Goal: Task Accomplishment & Management: Complete application form

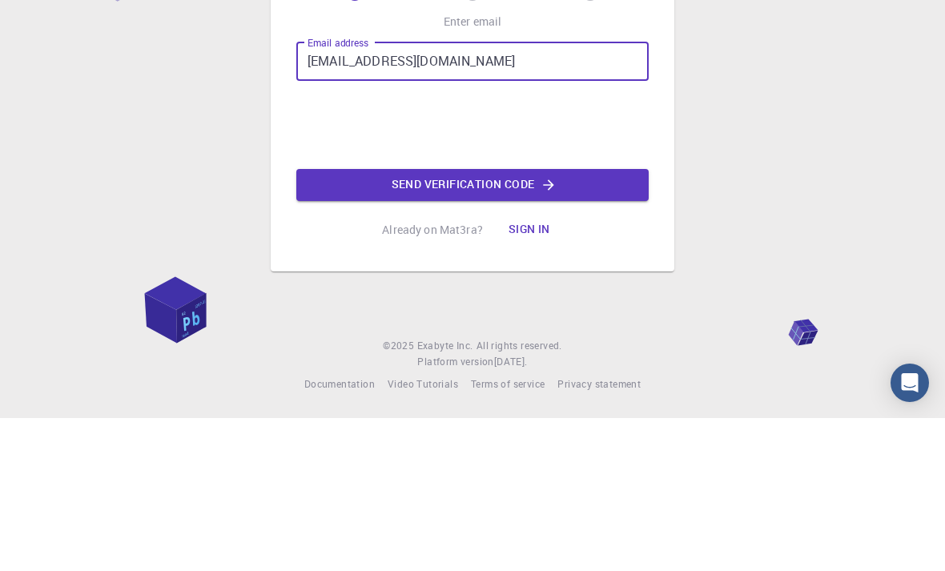
type input "[EMAIL_ADDRESS][DOMAIN_NAME]"
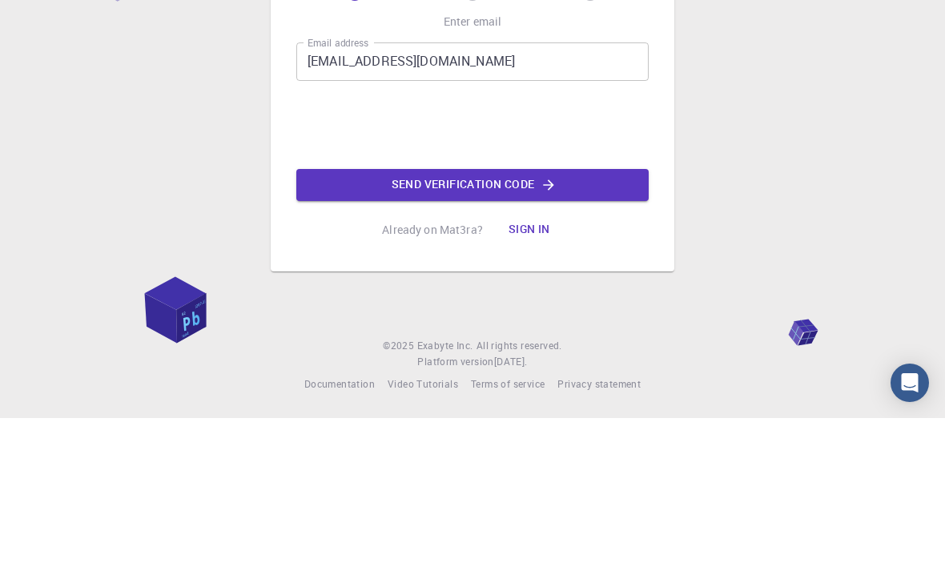
scroll to position [51, 0]
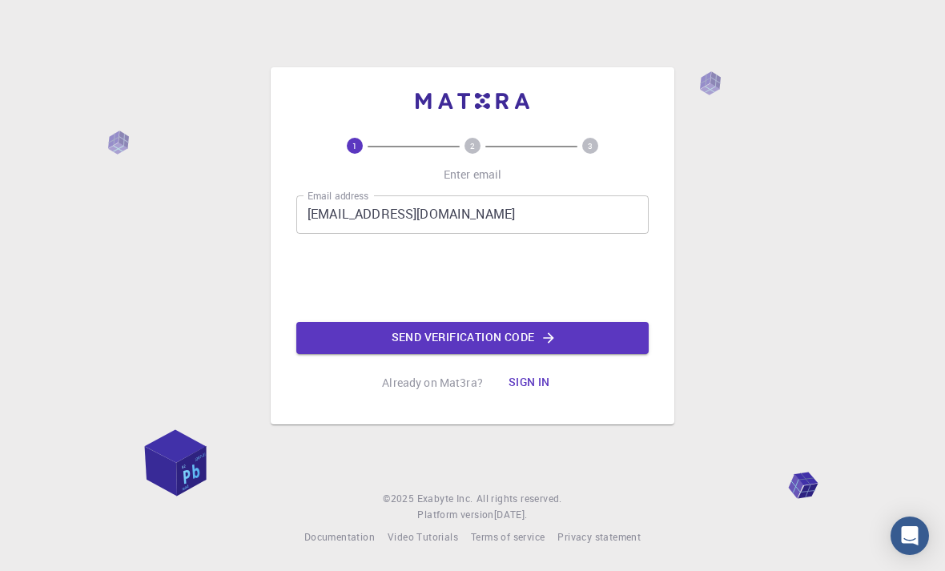
click at [600, 322] on button "Send verification code" at bounding box center [472, 338] width 353 height 32
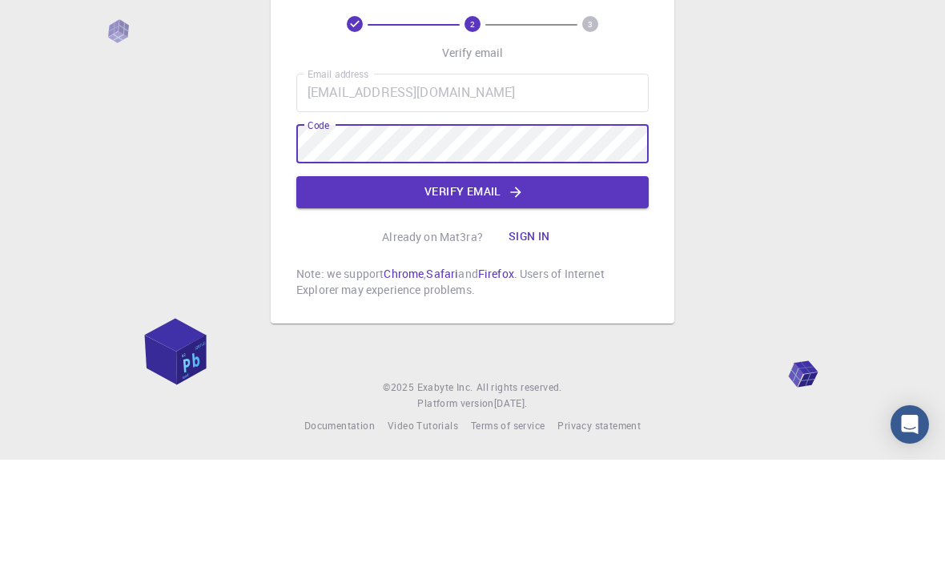
click at [333, 288] on button "Verify email" at bounding box center [472, 304] width 353 height 32
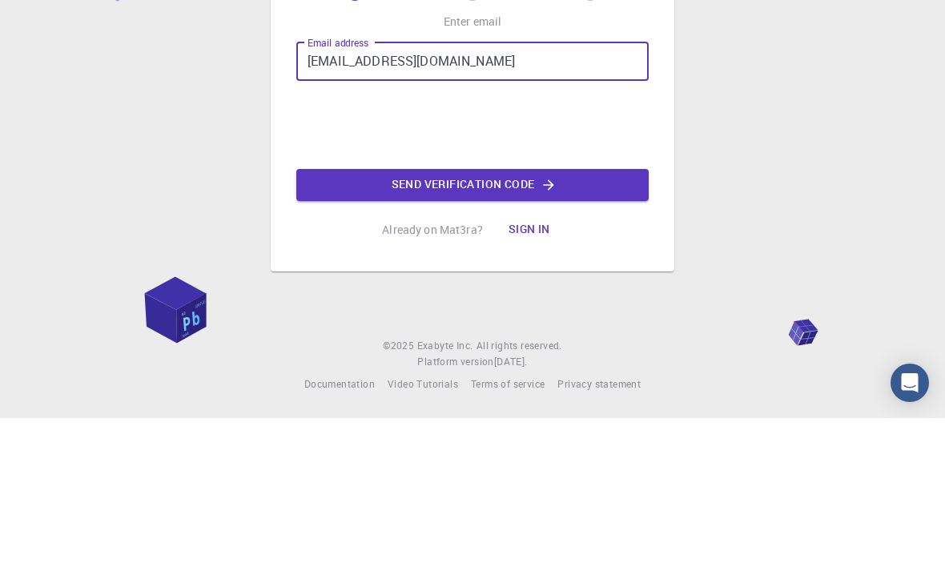
type input "[EMAIL_ADDRESS][DOMAIN_NAME]"
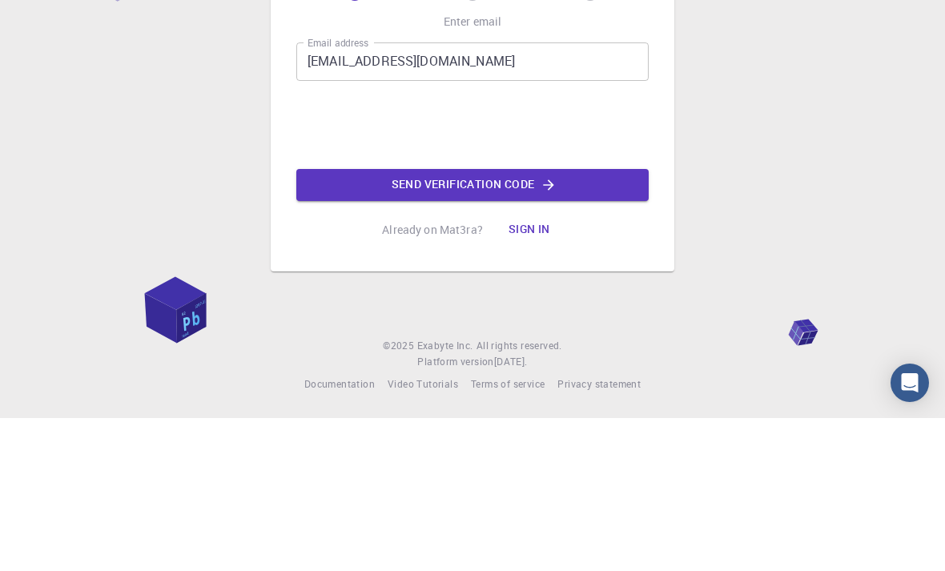
scroll to position [51, 0]
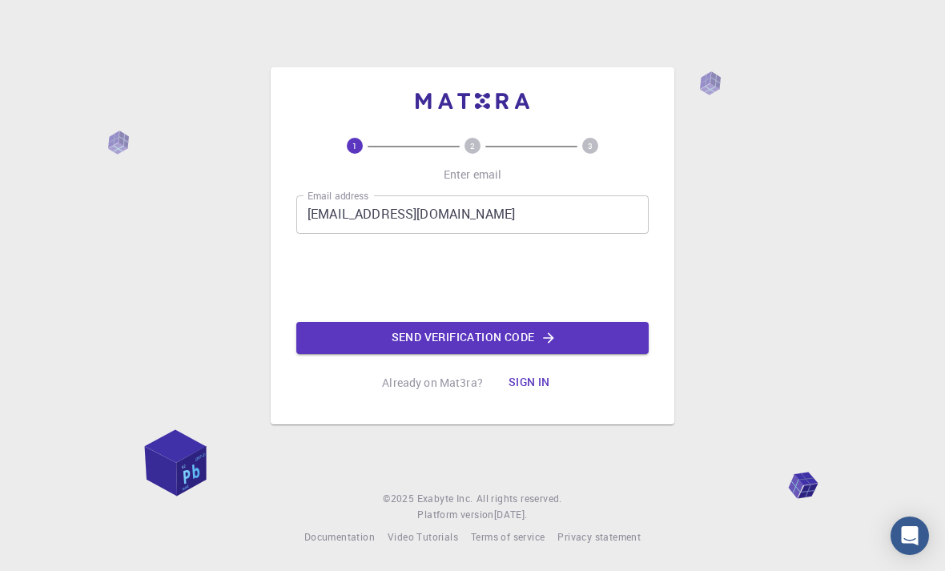
click at [635, 322] on button "Send verification code" at bounding box center [472, 338] width 353 height 32
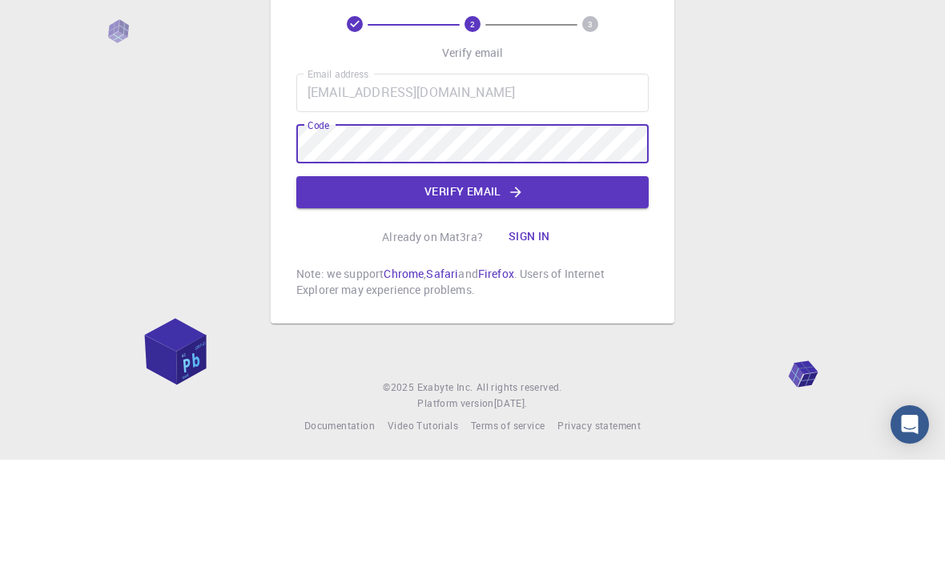
click at [633, 288] on button "Verify email" at bounding box center [472, 304] width 353 height 32
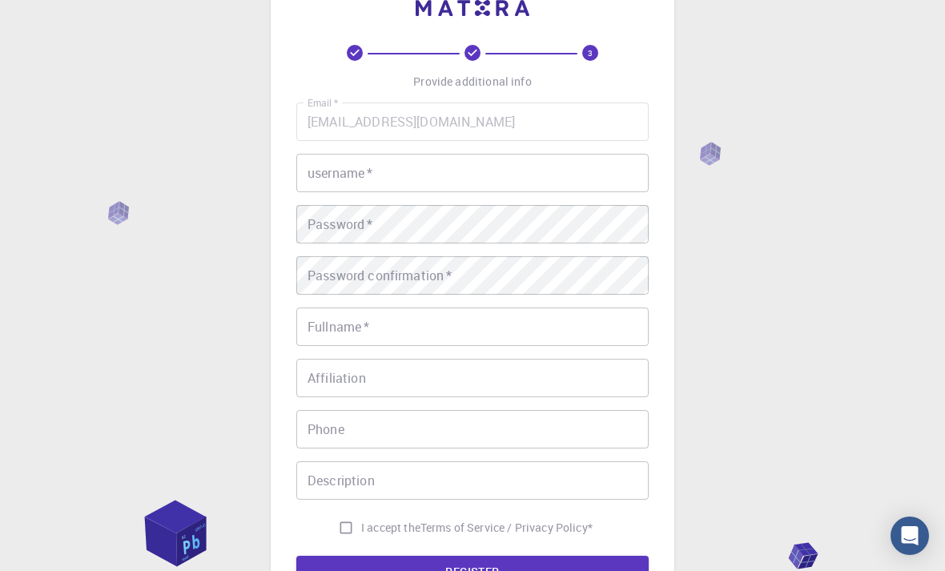
click at [616, 176] on input "username   *" at bounding box center [472, 173] width 353 height 38
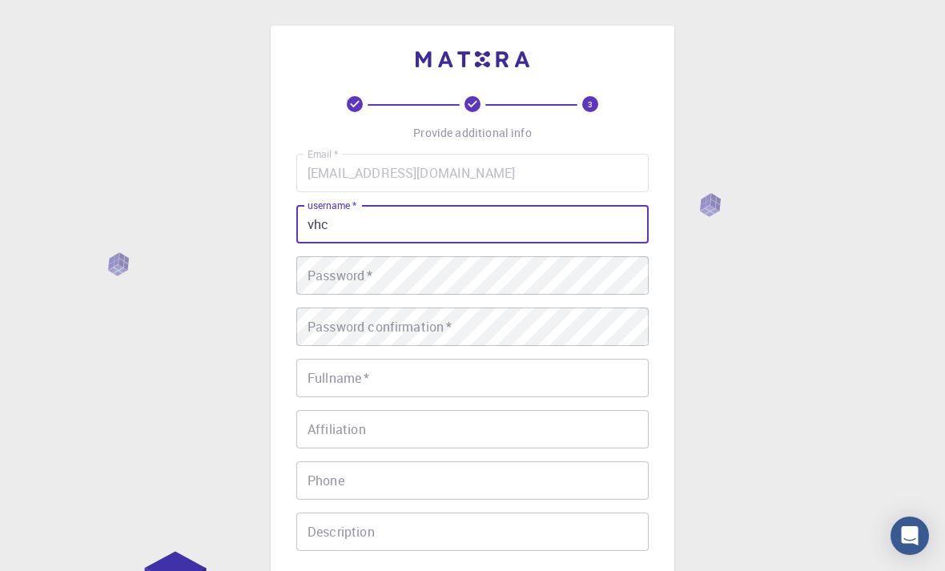
scroll to position [0, 0]
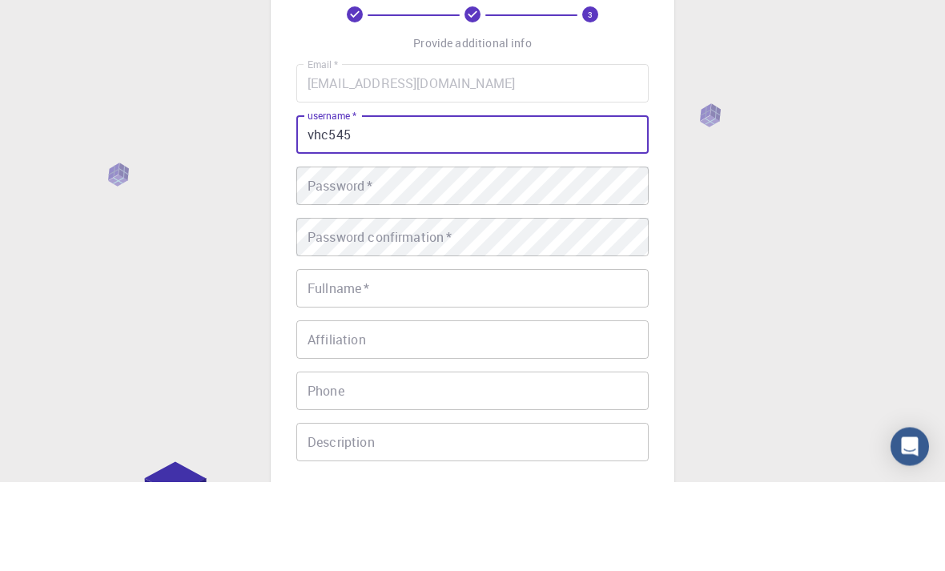
type input "vhc545"
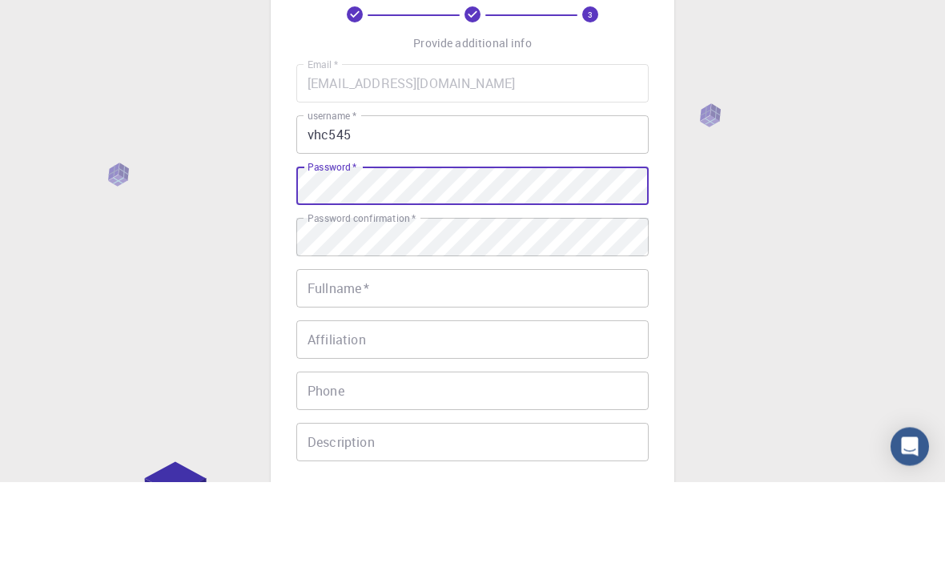
click at [611, 359] on input "Fullname   *" at bounding box center [472, 378] width 353 height 38
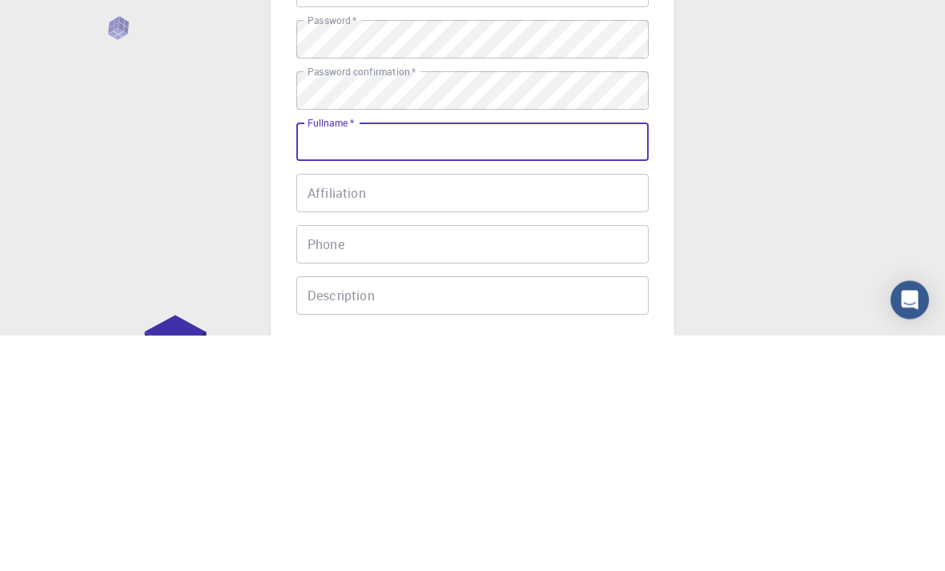
type input "Vahini Chaudhary"
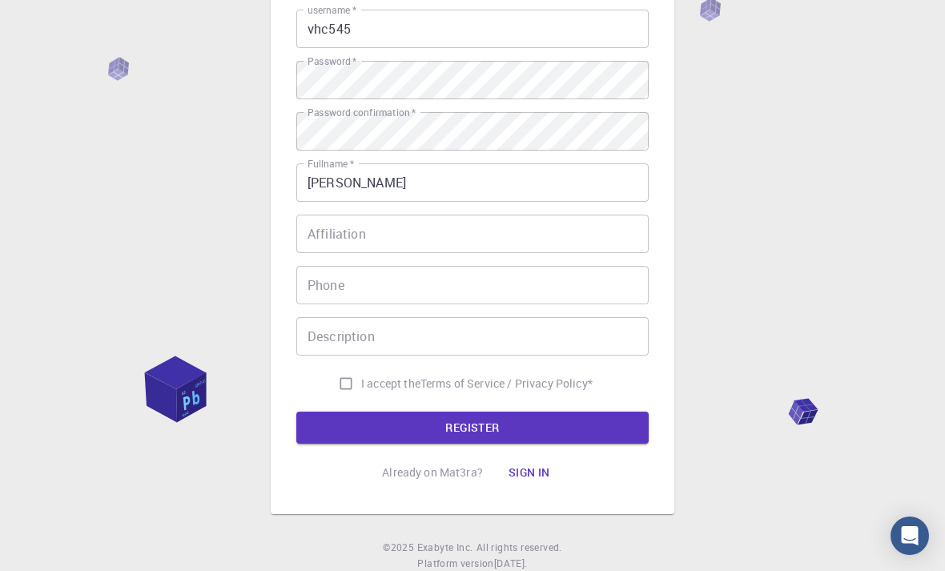
click at [578, 233] on input "Affiliation" at bounding box center [472, 234] width 353 height 38
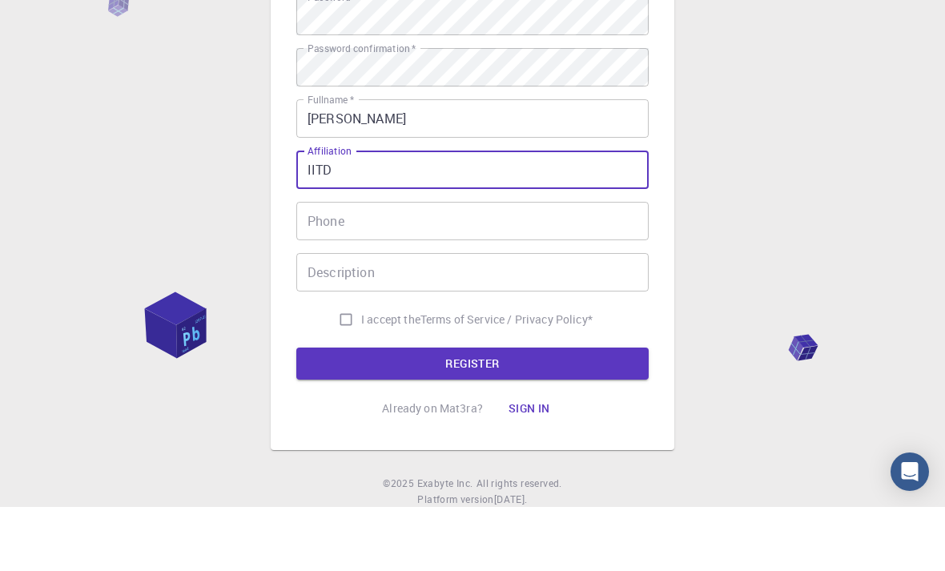
type input "IITD"
click at [554, 266] on input "Phone" at bounding box center [472, 285] width 353 height 38
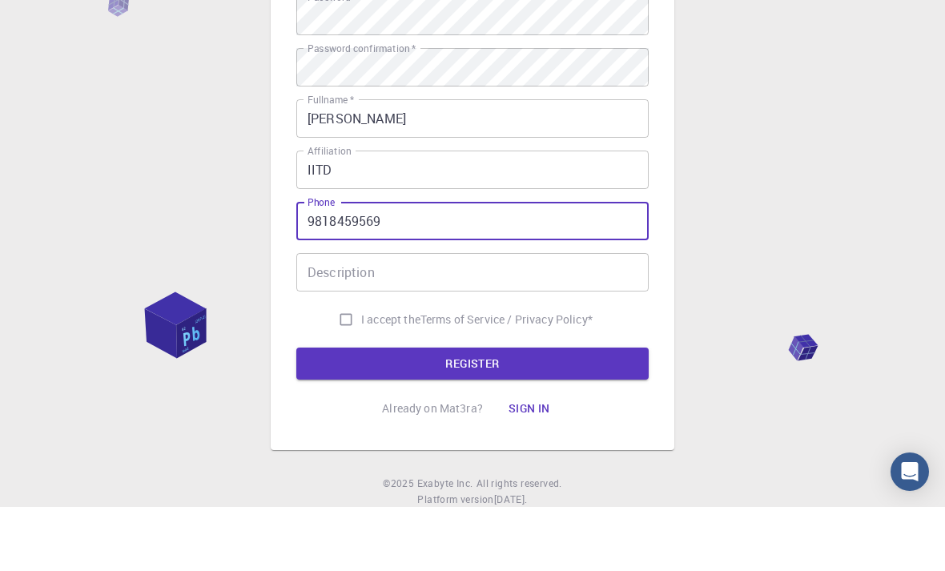
type input "9818459569"
click at [752, 107] on div "3 Provide additional info Email   * Vahinichaudhary767@gmail.com Email   * user…" at bounding box center [472, 213] width 945 height 816
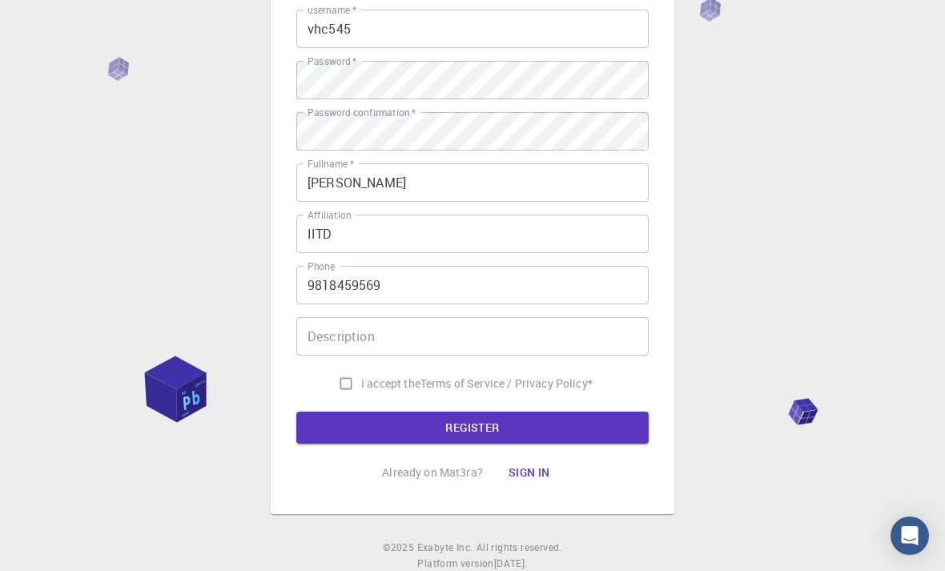
click at [342, 381] on input "I accept the Terms of Service / Privacy Policy *" at bounding box center [346, 384] width 30 height 30
checkbox input "true"
click at [600, 429] on button "REGISTER" at bounding box center [472, 428] width 353 height 32
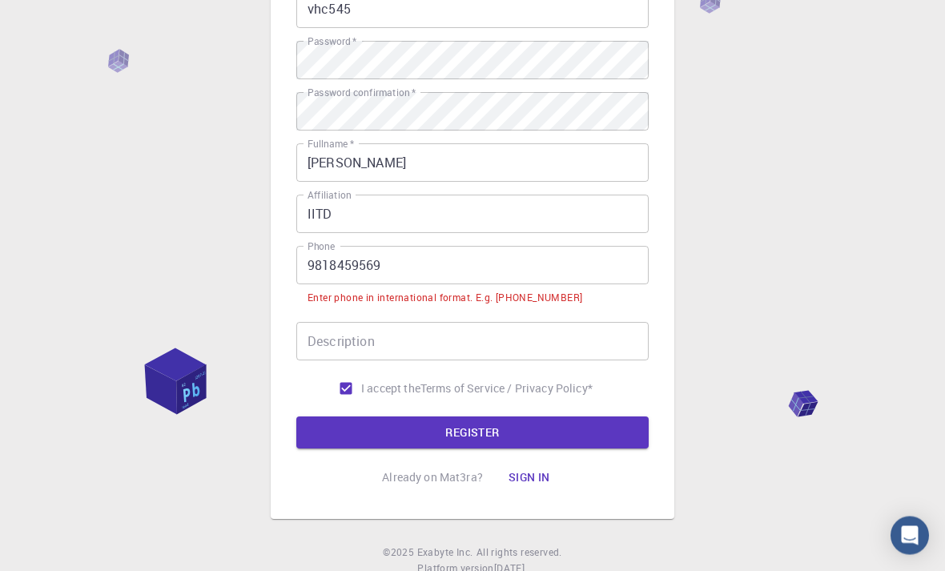
scroll to position [220, 0]
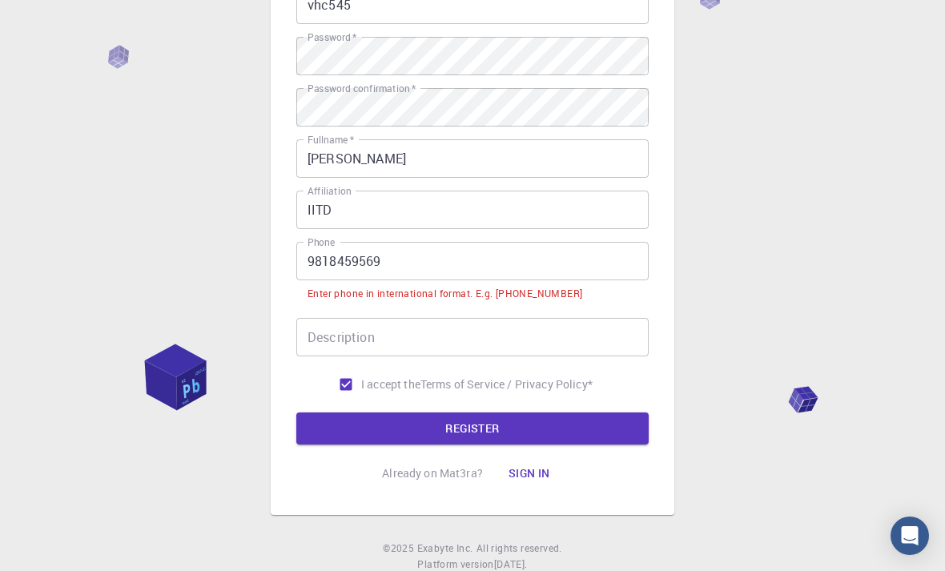
click at [316, 255] on input "9818459569" at bounding box center [472, 261] width 353 height 38
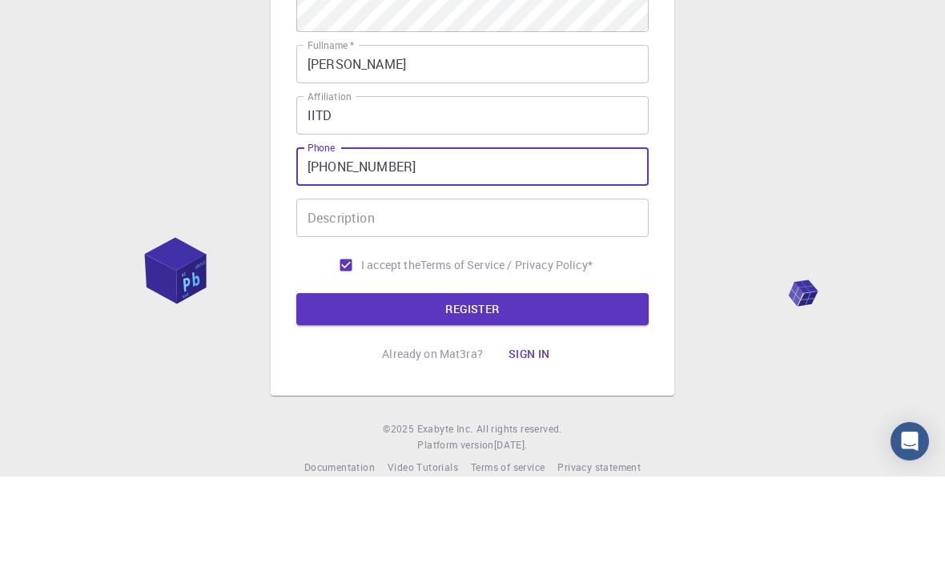
type input "+919818459569"
click at [813, 215] on div "3 Provide additional info Email   * Vahinichaudhary767@gmail.com Email   * user…" at bounding box center [472, 188] width 945 height 816
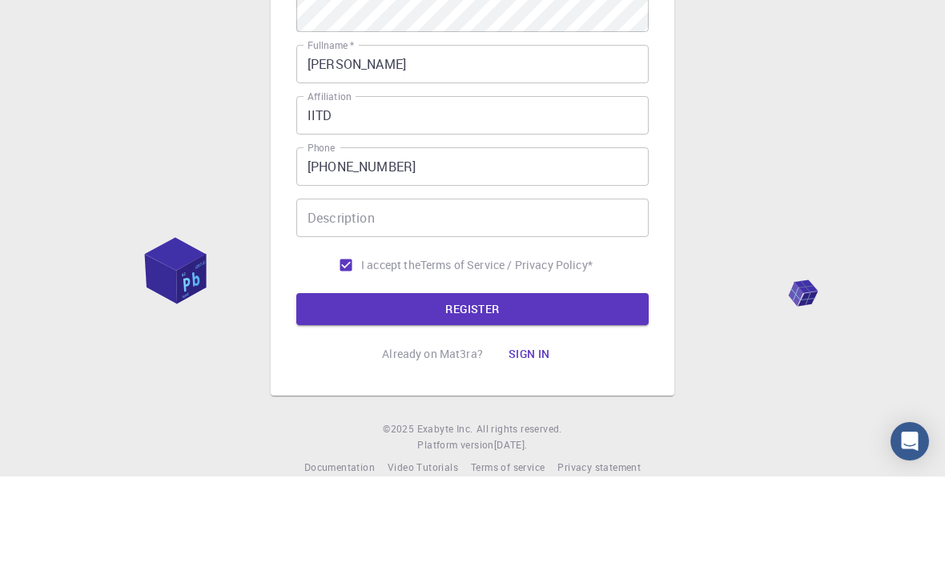
scroll to position [195, 0]
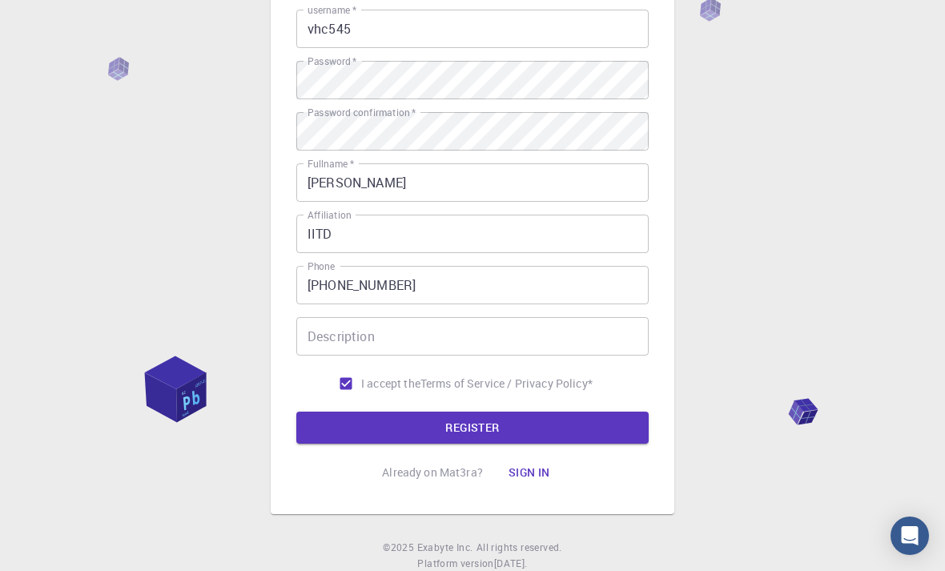
click at [635, 430] on button "REGISTER" at bounding box center [472, 428] width 353 height 32
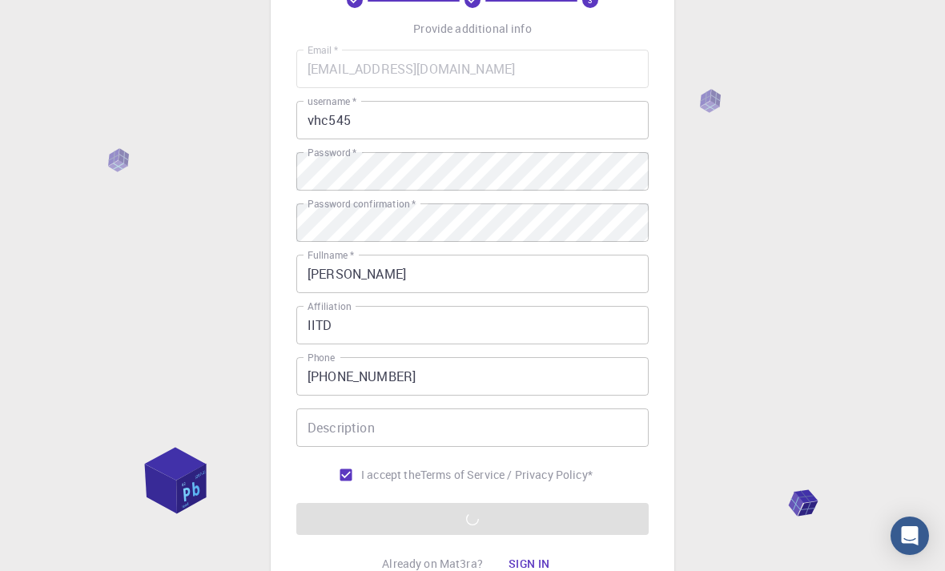
scroll to position [103, 0]
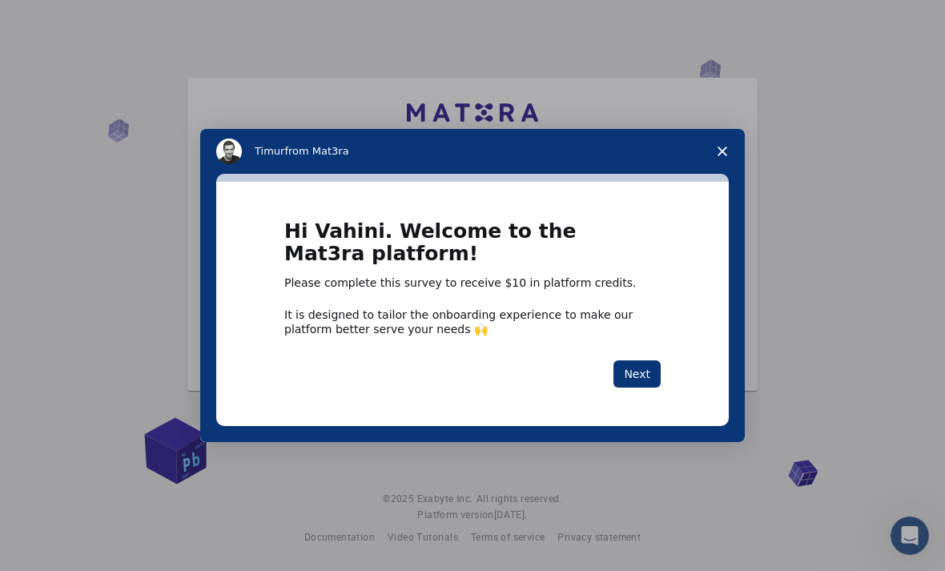
click at [643, 377] on button "Next" at bounding box center [637, 374] width 47 height 27
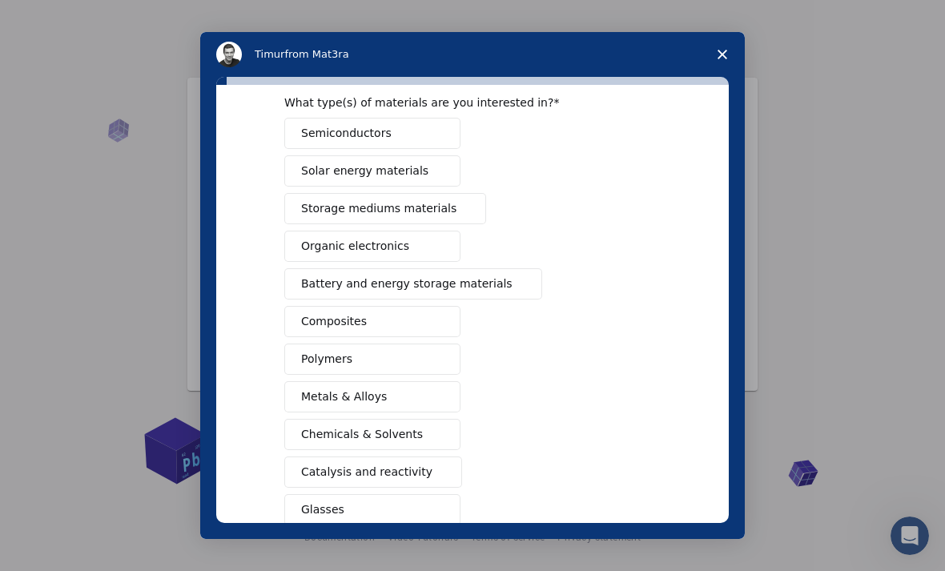
scroll to position [66, 0]
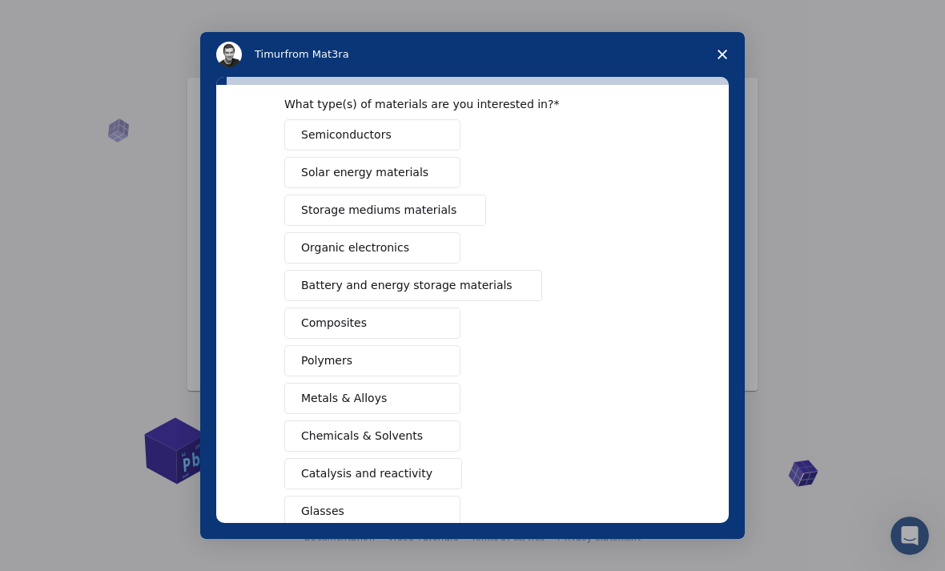
click at [302, 172] on span "Solar energy materials" at bounding box center [364, 172] width 127 height 17
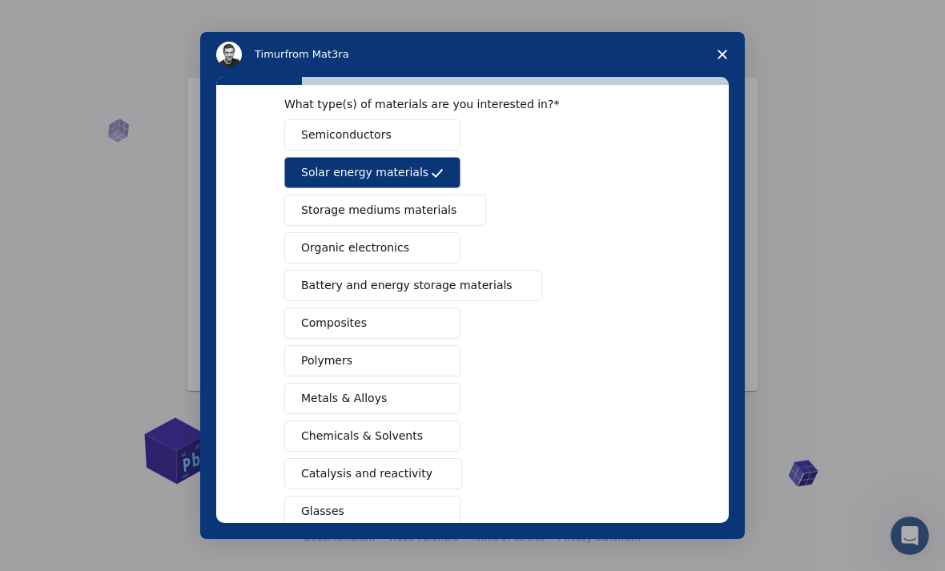
click at [307, 248] on span "Organic electronics" at bounding box center [355, 248] width 108 height 17
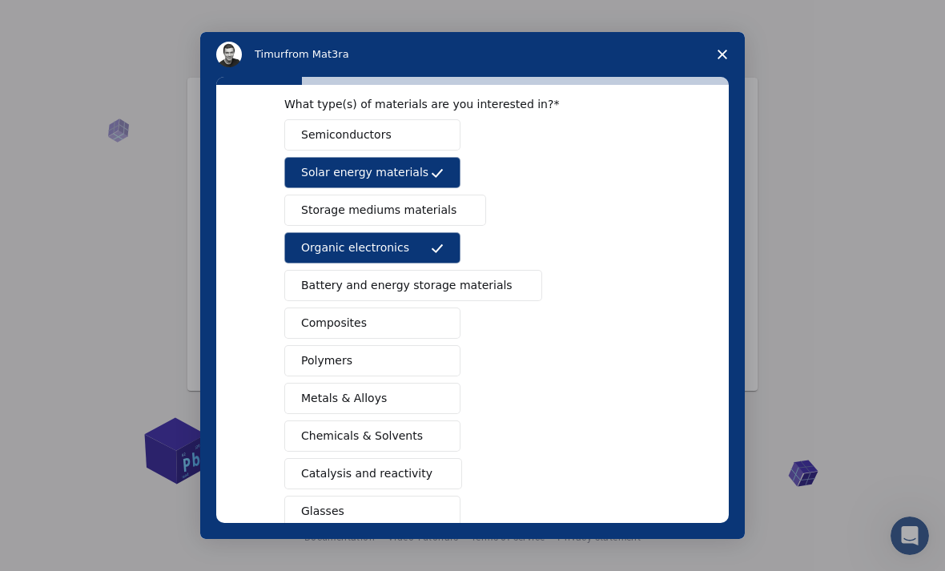
click at [302, 205] on span "Storage mediums materials" at bounding box center [378, 210] width 155 height 17
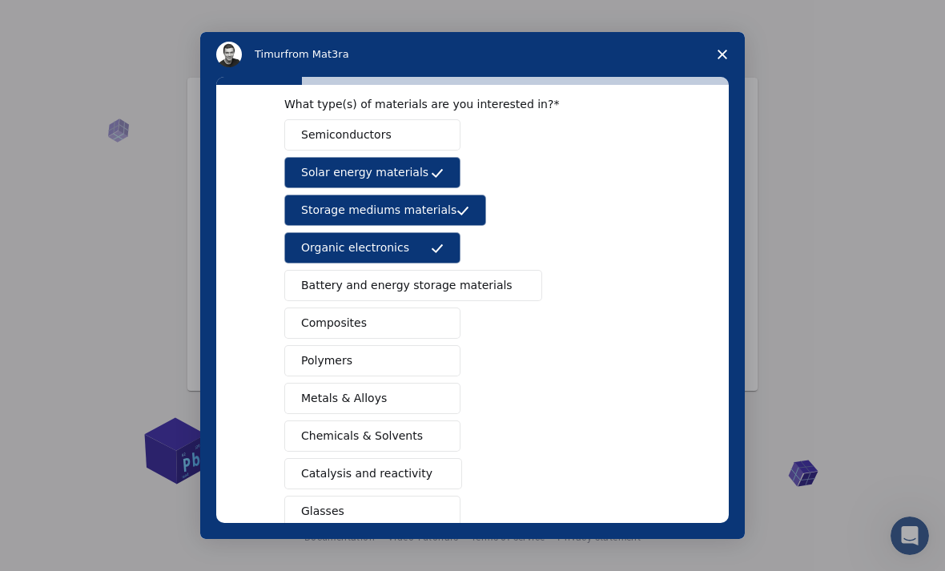
scroll to position [68, 0]
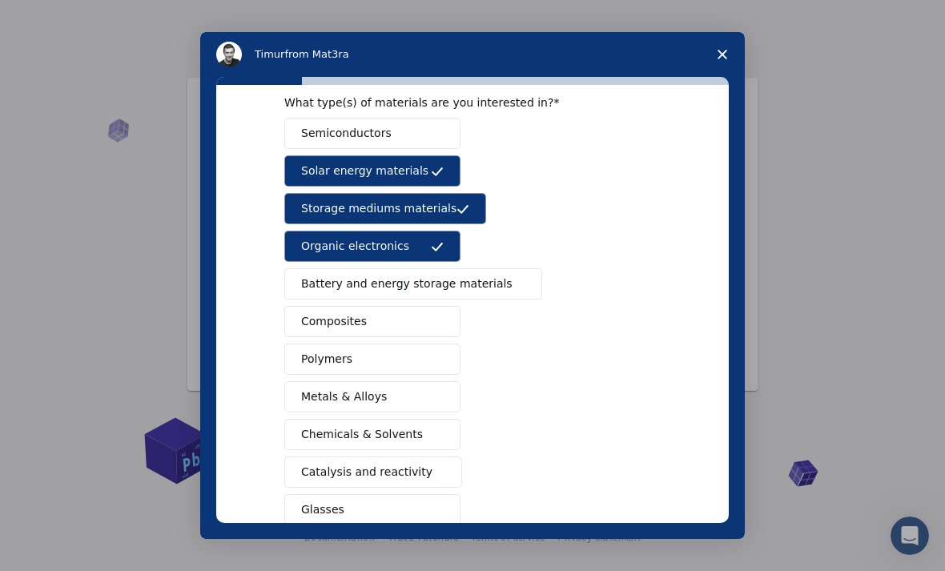
click at [297, 135] on button "Semiconductors" at bounding box center [372, 133] width 176 height 31
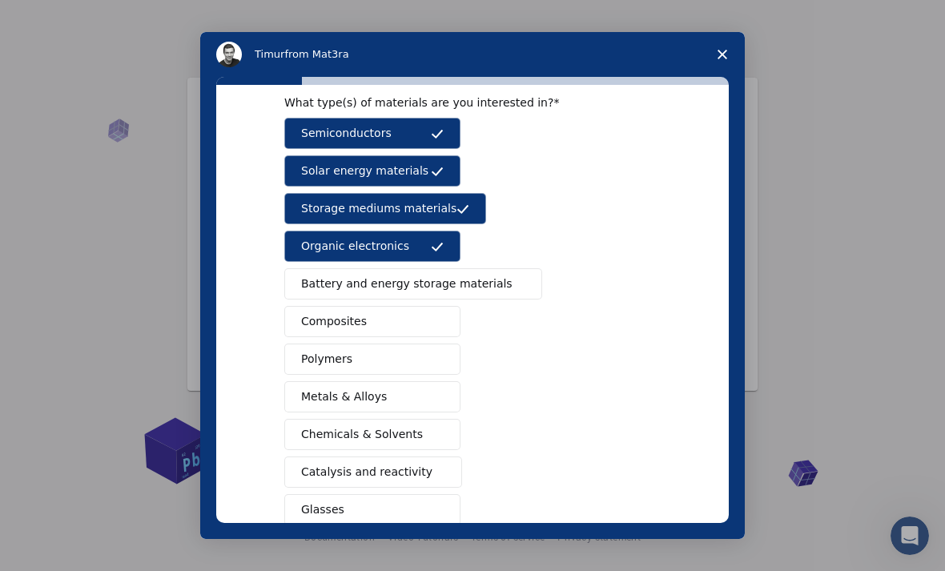
click at [309, 294] on button "Battery and energy storage materials" at bounding box center [413, 283] width 258 height 31
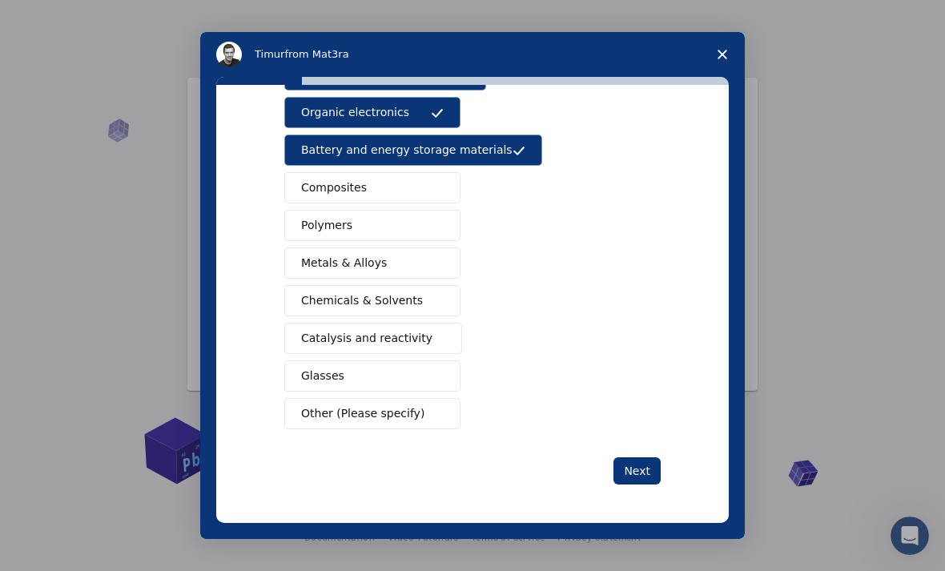
scroll to position [202, 0]
click at [653, 471] on button "Next" at bounding box center [637, 470] width 47 height 27
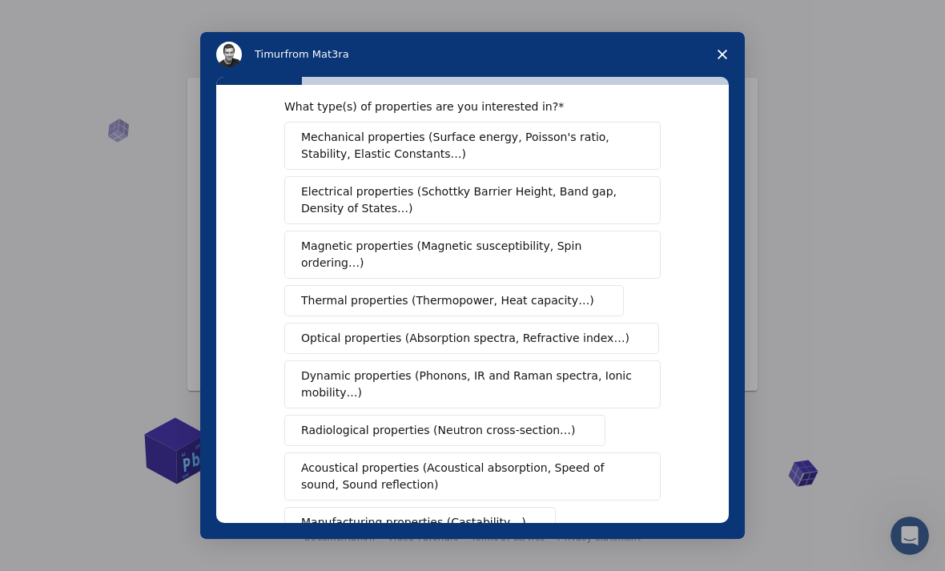
scroll to position [25, 0]
click at [301, 139] on span "Mechanical properties (Surface energy, Poisson's ratio, Stability, Elastic Cons…" at bounding box center [468, 145] width 334 height 34
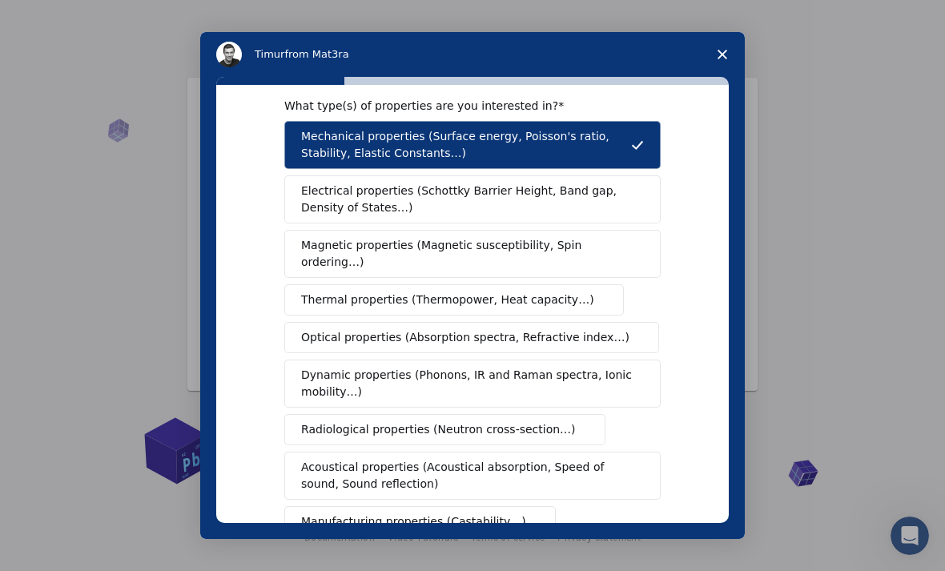
click at [309, 200] on span "Electrical properties (Schottky Barrier Height, Band gap, Density of States…)" at bounding box center [467, 200] width 333 height 34
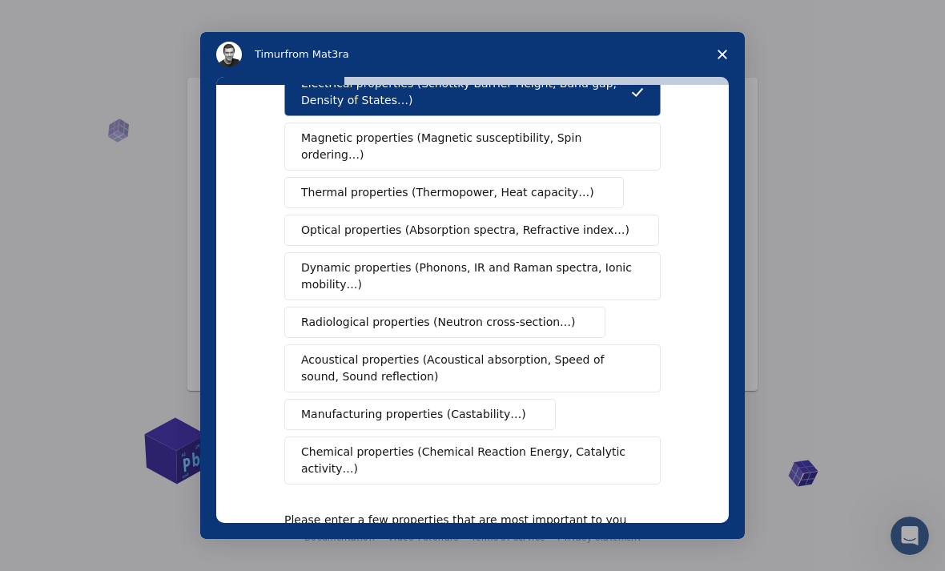
scroll to position [133, 0]
click at [300, 151] on button "Magnetic properties (Magnetic susceptibility, Spin ordering…)" at bounding box center [472, 146] width 377 height 48
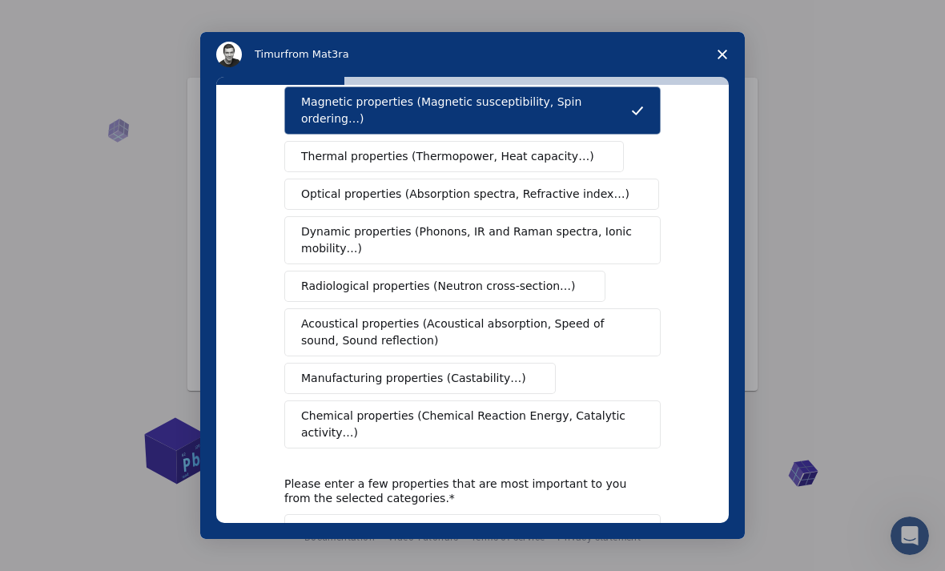
scroll to position [169, 0]
click at [611, 186] on button "Optical properties (Absorption spectra, Refractive index…)" at bounding box center [471, 193] width 375 height 31
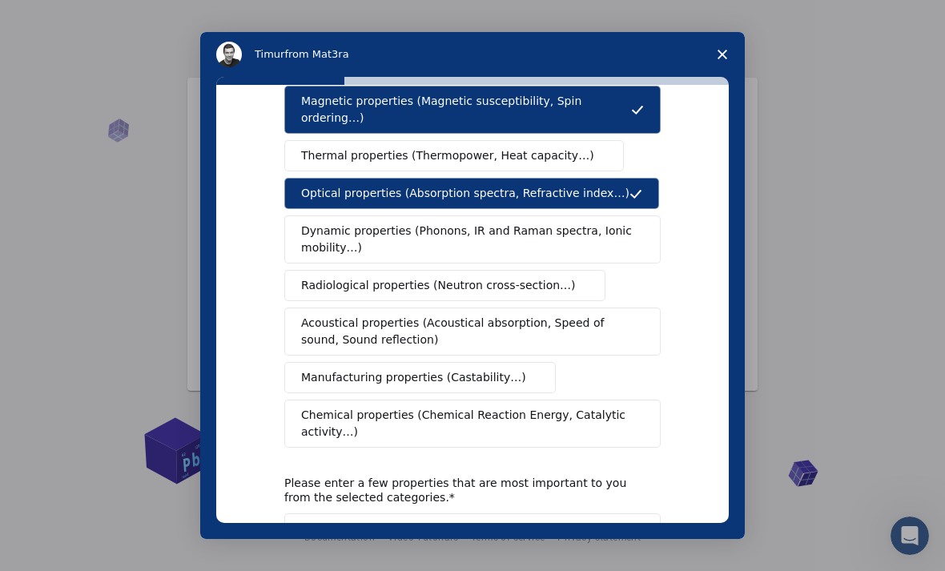
click at [617, 179] on button "Optical properties (Absorption spectra, Refractive index…)" at bounding box center [471, 193] width 375 height 31
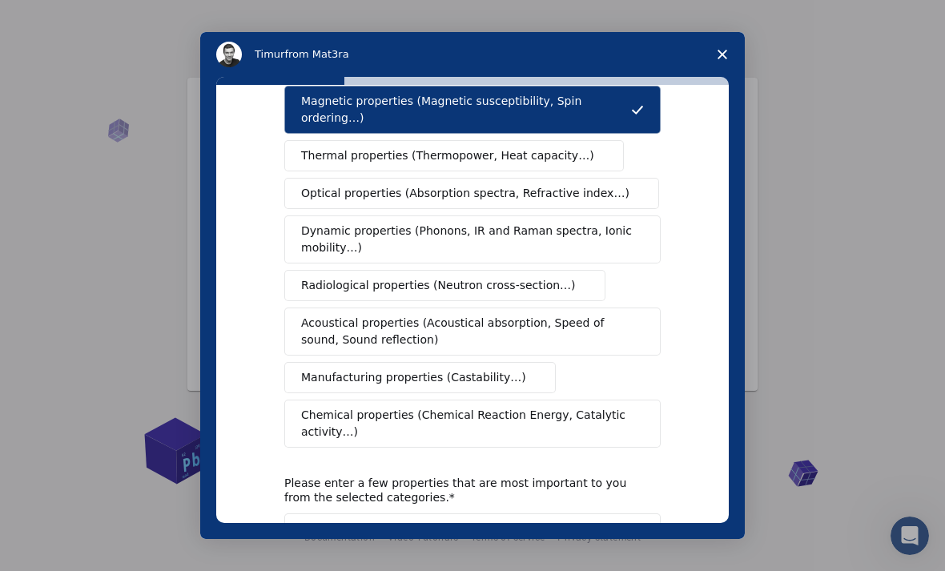
click at [630, 187] on span "Intercom messenger" at bounding box center [636, 193] width 13 height 13
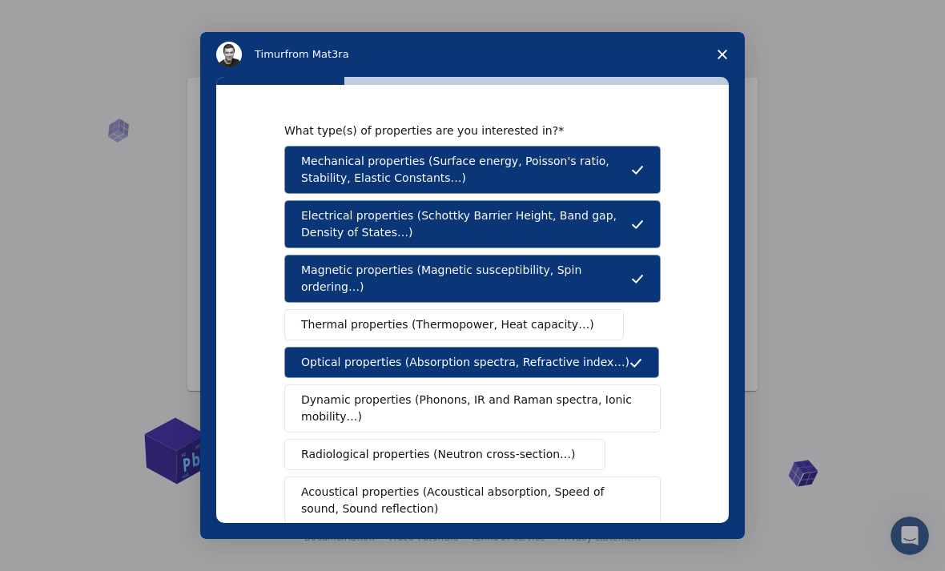
scroll to position [0, 0]
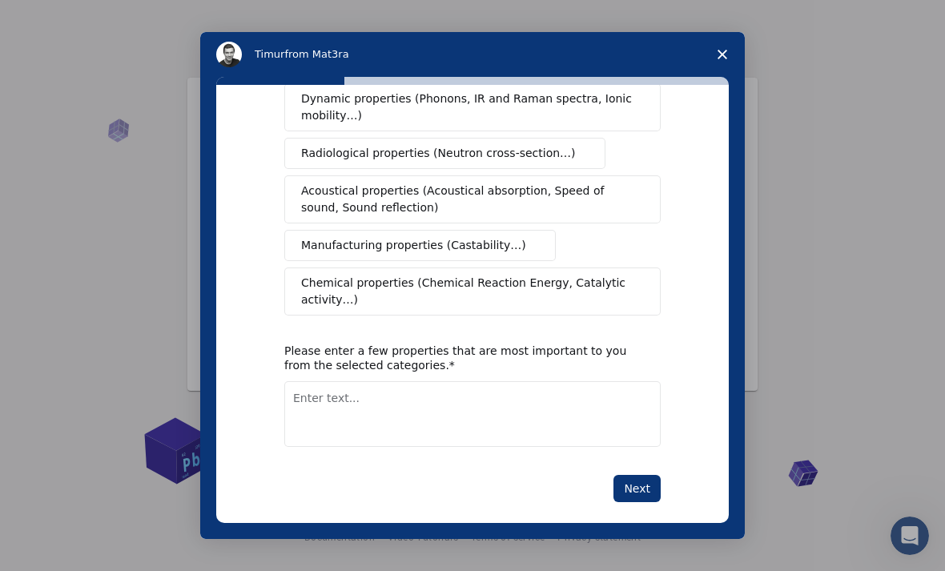
click at [659, 475] on button "Next" at bounding box center [637, 488] width 47 height 27
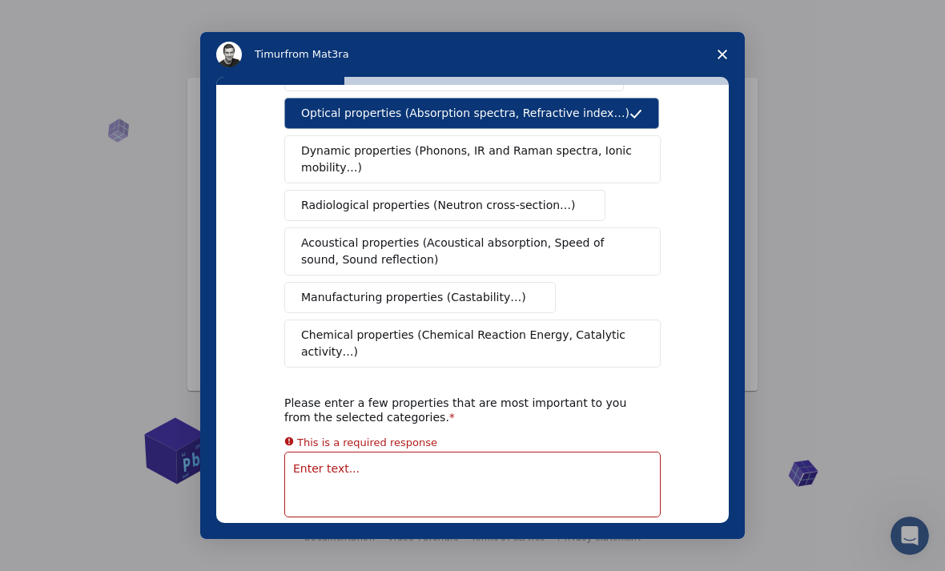
scroll to position [251, 0]
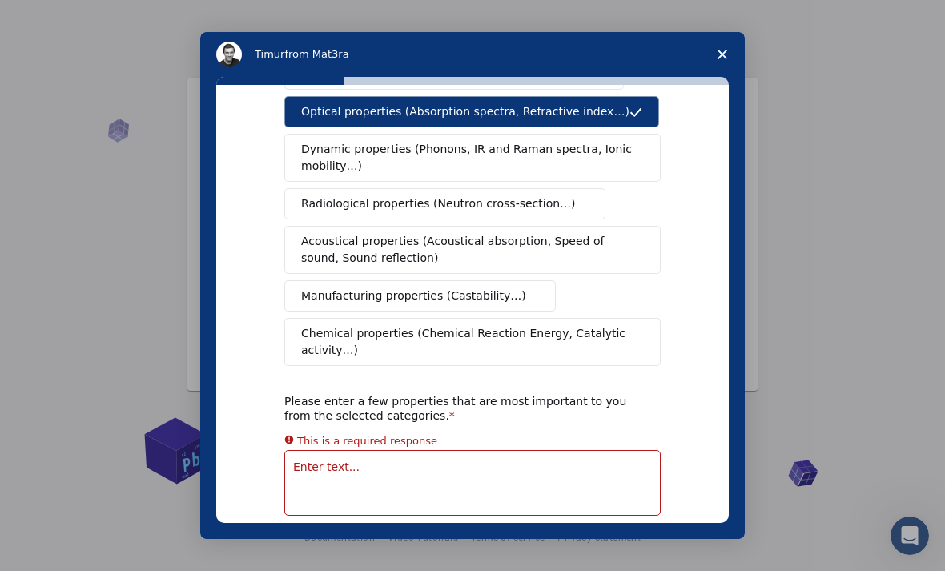
click at [578, 318] on button "Chemical properties (Chemical Reaction Energy, Catalytic activity…)" at bounding box center [472, 342] width 377 height 48
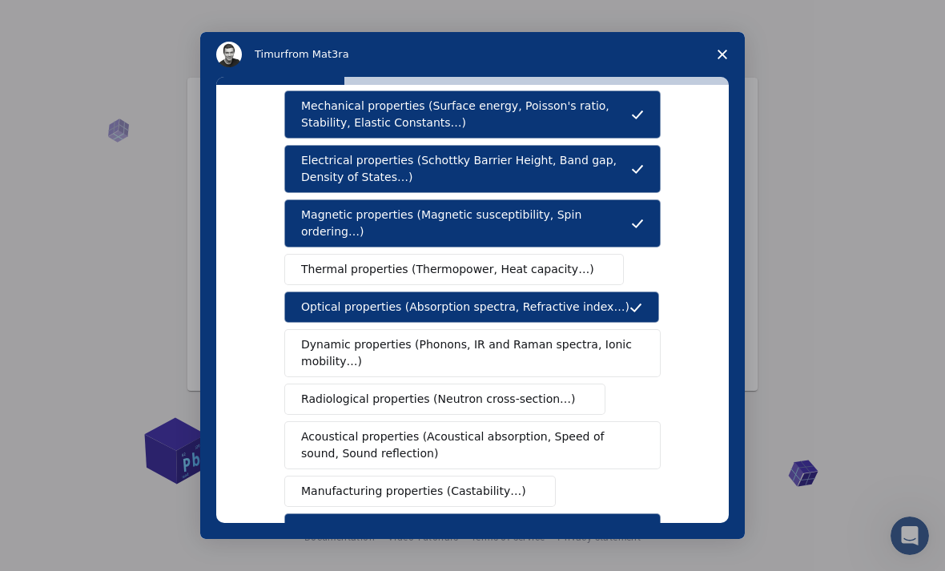
scroll to position [56, 0]
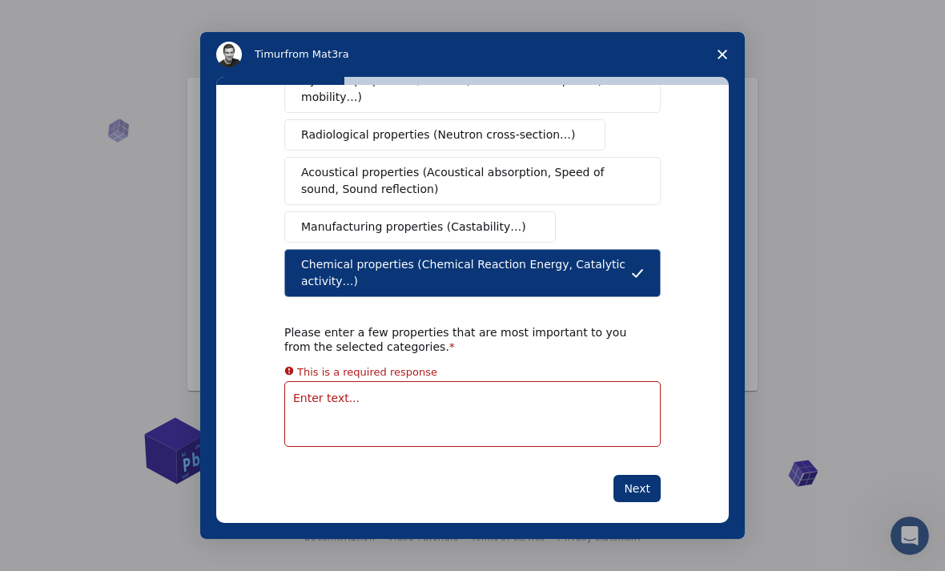
click at [313, 390] on textarea "Enter text..." at bounding box center [472, 414] width 377 height 66
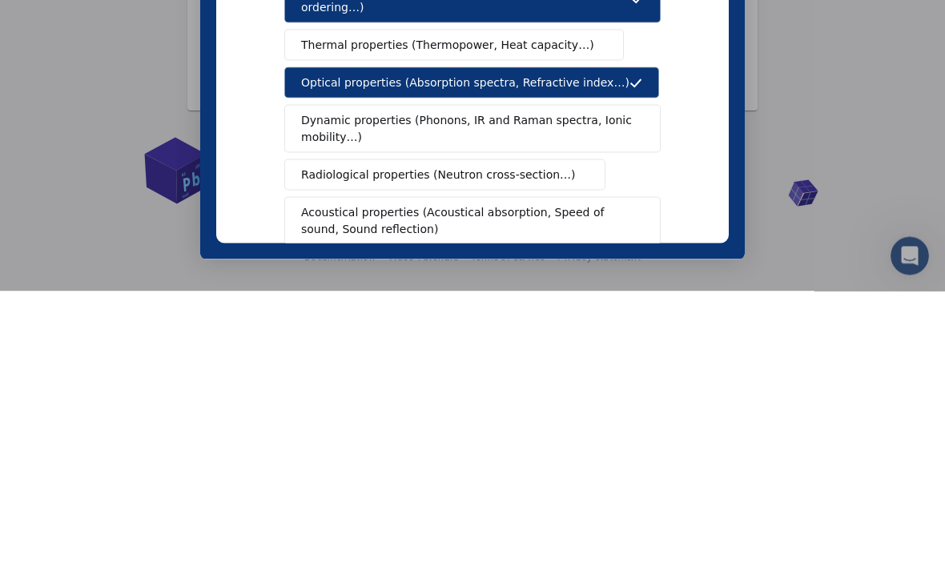
scroll to position [301, 0]
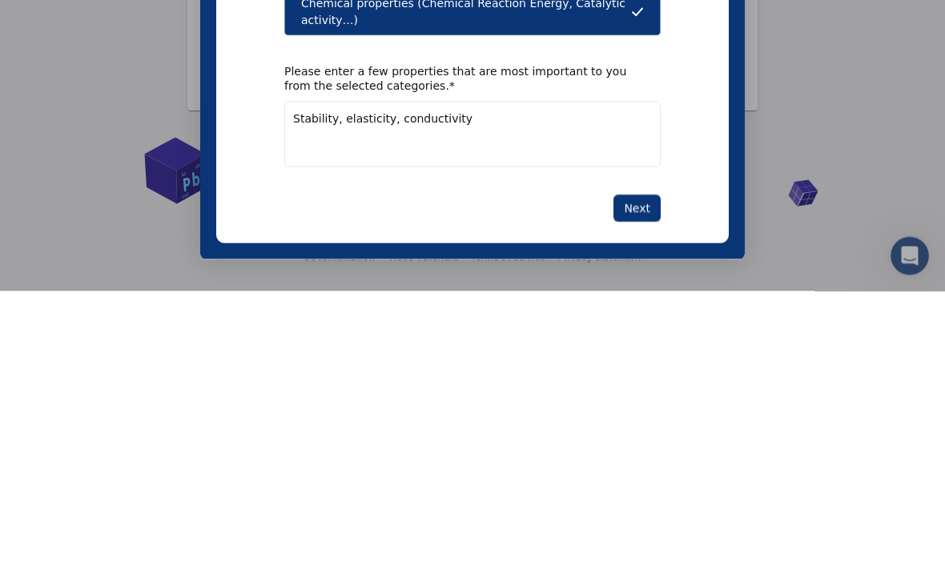
type textarea "Stability, elasticity, conductivity"
click at [654, 195] on button "Next" at bounding box center [637, 208] width 47 height 27
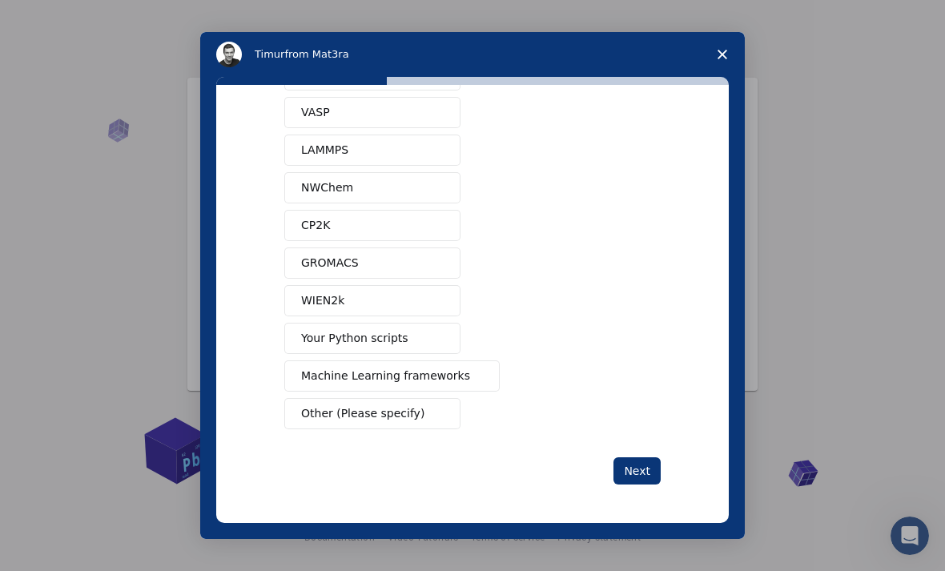
scroll to position [87, 0]
click at [443, 339] on span "Intercom messenger" at bounding box center [437, 338] width 13 height 13
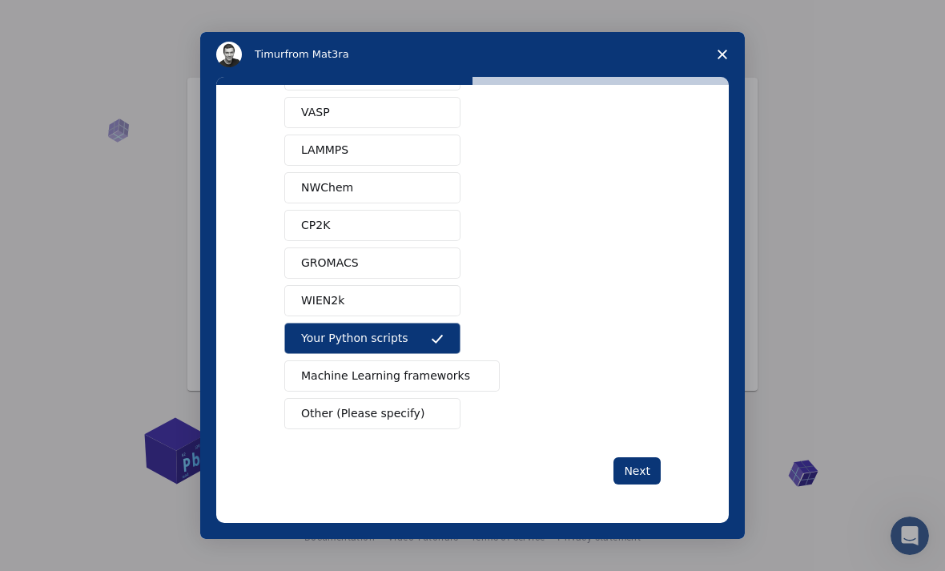
click at [442, 338] on icon "Intercom messenger" at bounding box center [437, 338] width 13 height 13
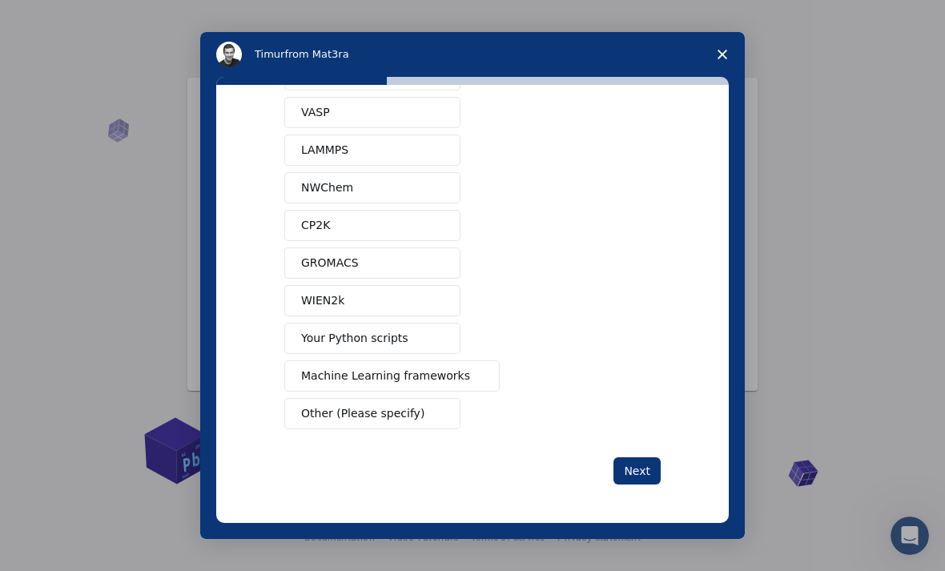
click at [436, 340] on span "Intercom messenger" at bounding box center [437, 338] width 13 height 13
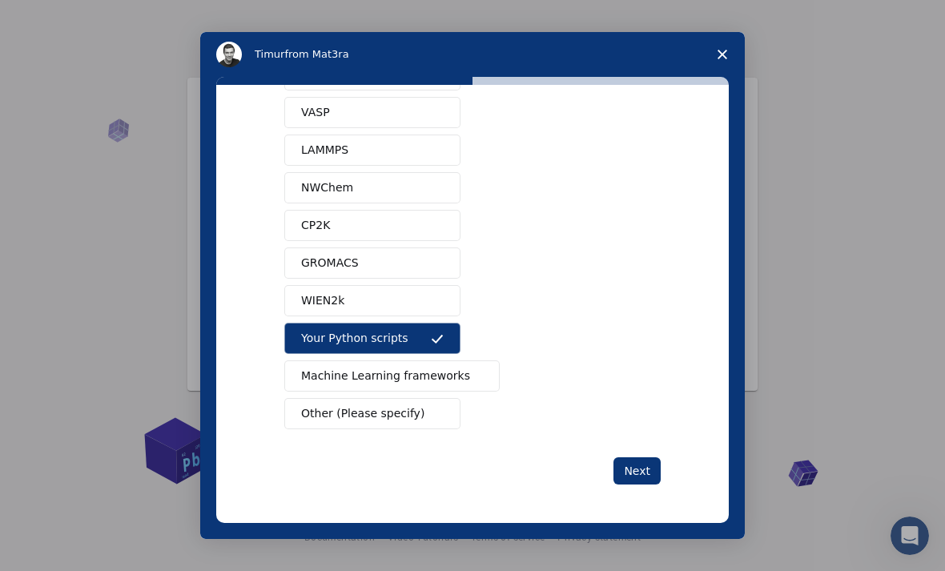
click at [448, 387] on button "Machine Learning frameworks" at bounding box center [392, 376] width 216 height 31
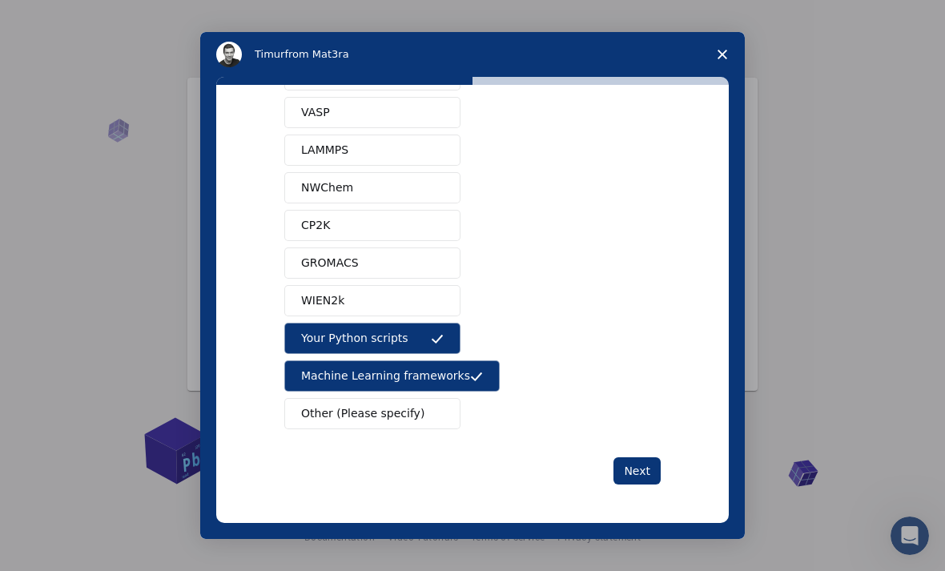
click at [612, 460] on div "Next" at bounding box center [472, 470] width 377 height 27
click at [652, 461] on button "Next" at bounding box center [637, 470] width 47 height 27
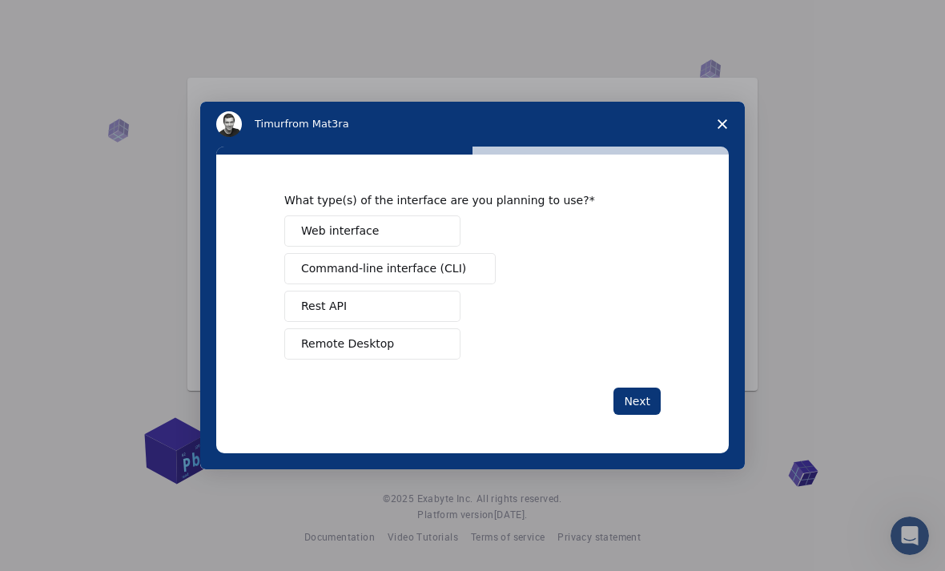
scroll to position [0, 0]
click at [450, 230] on button "Web interface" at bounding box center [372, 231] width 176 height 31
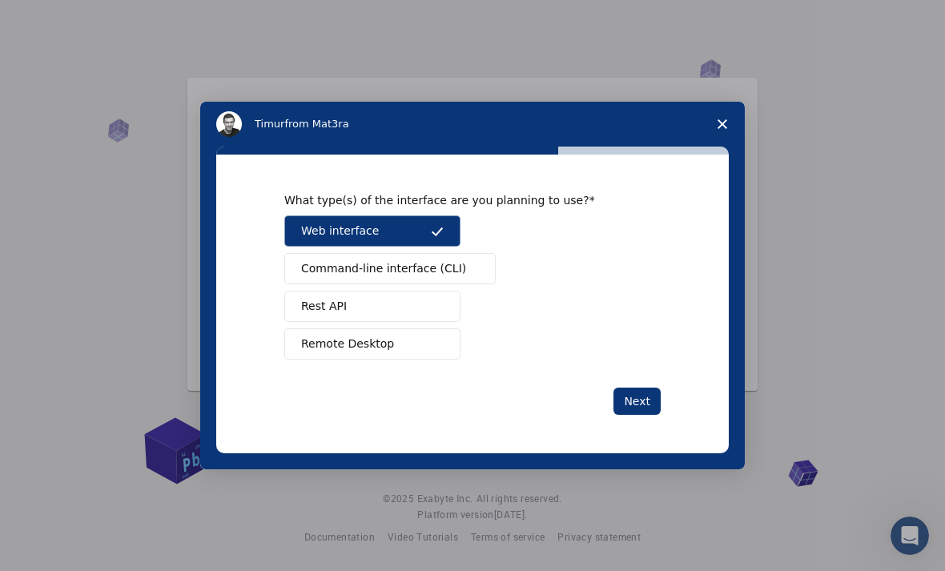
click at [623, 388] on button "Next" at bounding box center [637, 401] width 47 height 27
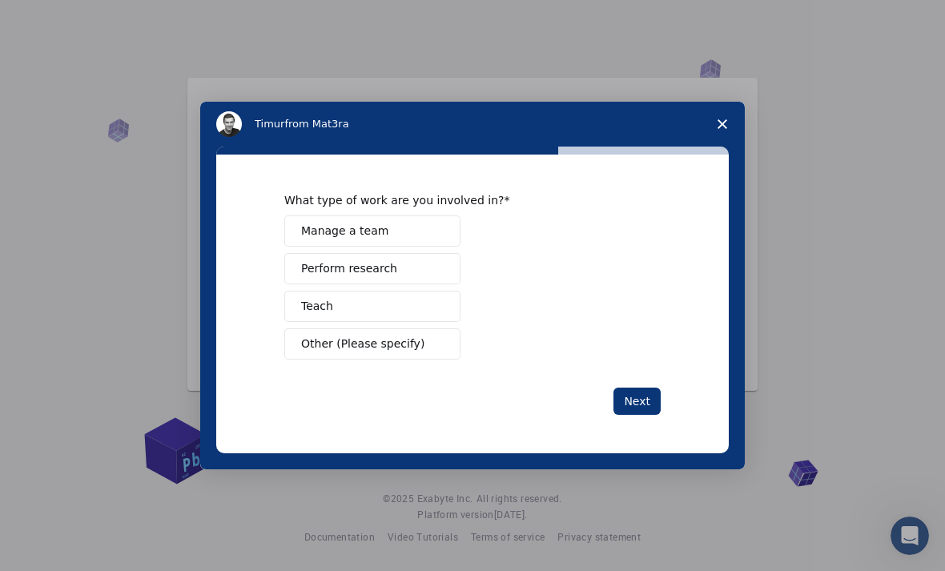
click at [643, 407] on button "Next" at bounding box center [637, 401] width 47 height 27
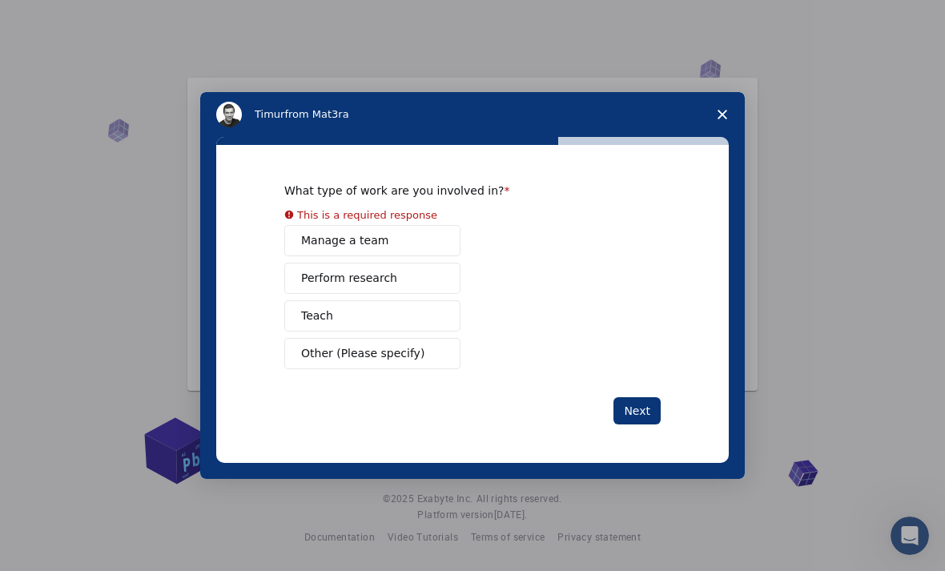
click at [642, 309] on div "Manage a team Perform research Teach Other (Please specify)" at bounding box center [472, 297] width 377 height 144
click at [437, 291] on div "Manage a team Perform research Teach Other (Please specify)" at bounding box center [472, 297] width 377 height 144
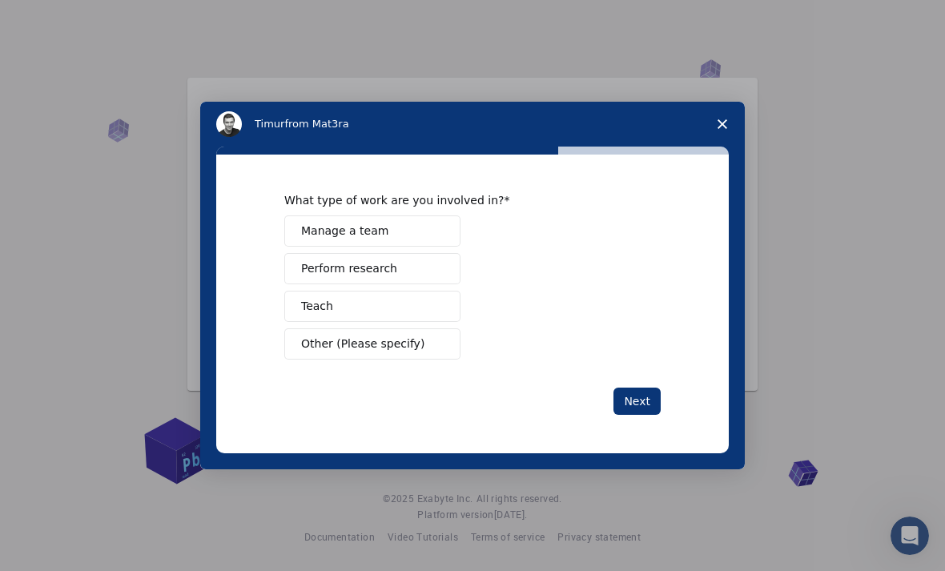
click at [428, 272] on button "Perform research" at bounding box center [372, 268] width 176 height 31
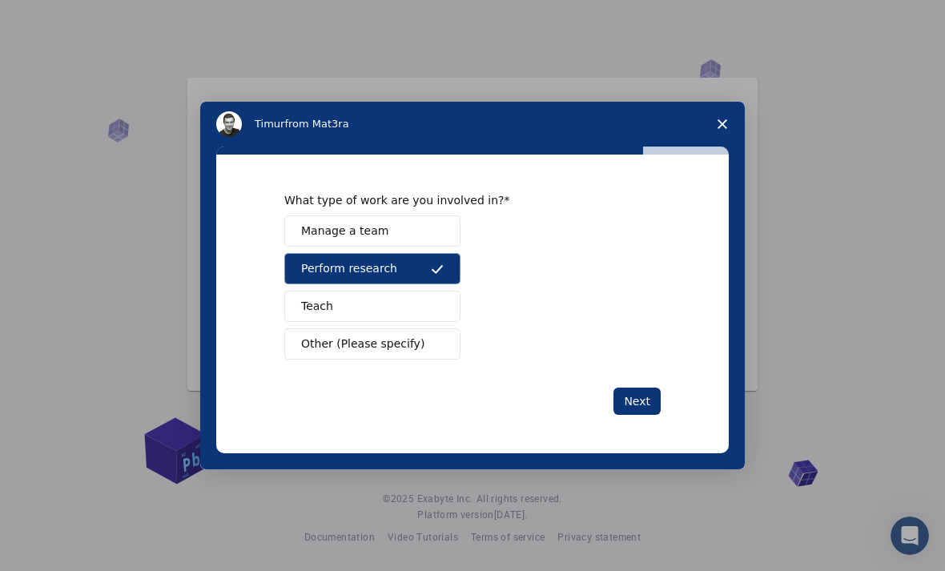
click at [641, 398] on button "Next" at bounding box center [637, 401] width 47 height 27
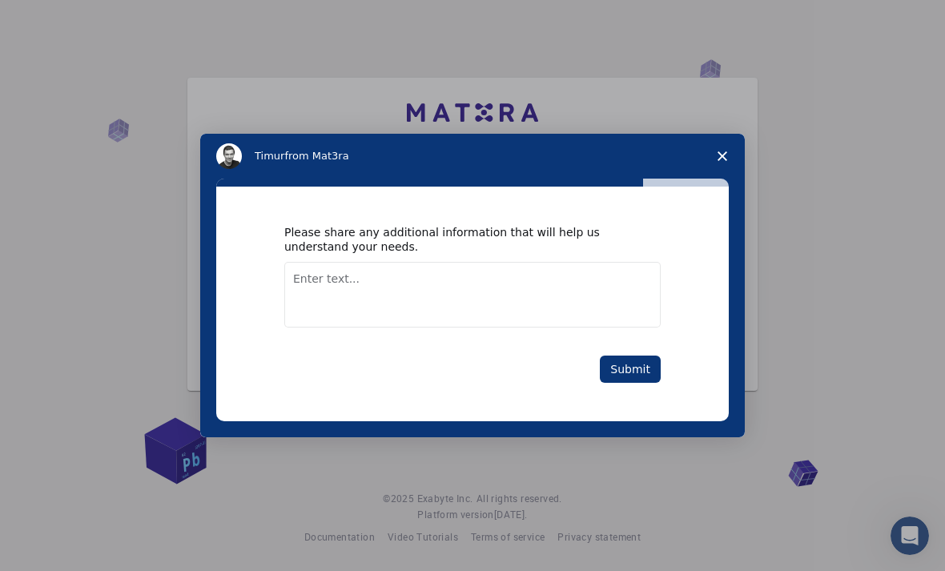
click at [654, 369] on button "Submit" at bounding box center [630, 369] width 61 height 27
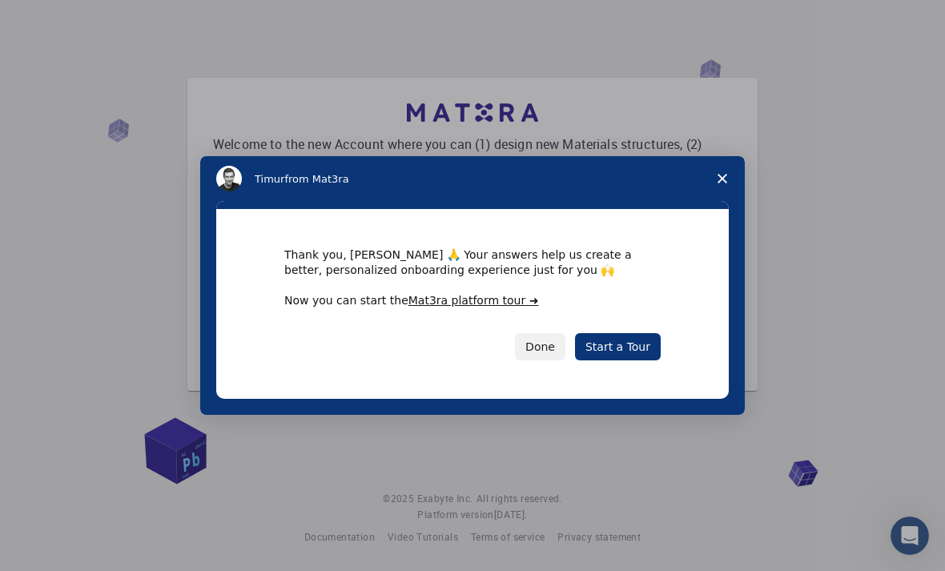
click at [639, 340] on link "Start a Tour" at bounding box center [618, 346] width 86 height 27
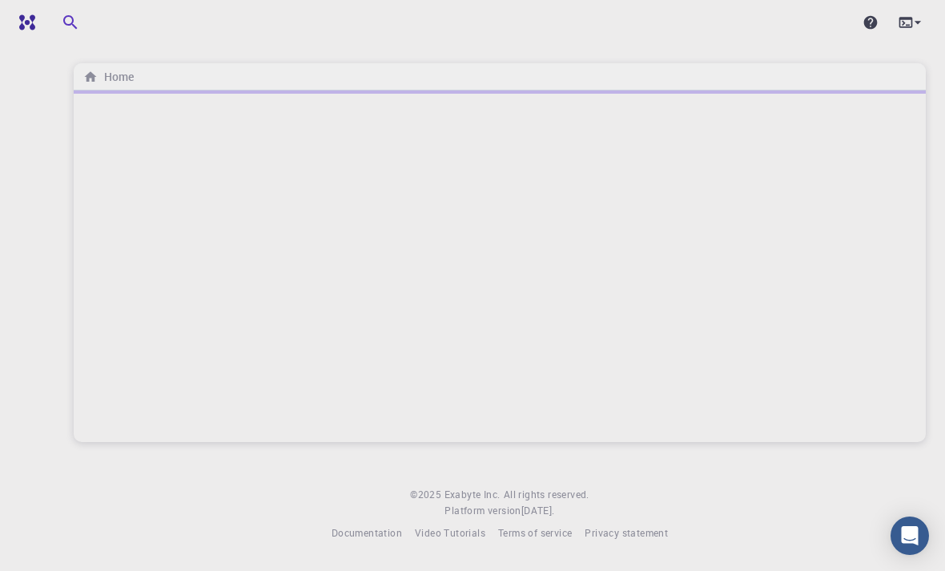
click at [104, 83] on h6 "Home" at bounding box center [116, 77] width 36 height 18
click at [95, 82] on icon "breadcrumb" at bounding box center [90, 77] width 14 height 14
